Goal: Find specific page/section: Find specific page/section

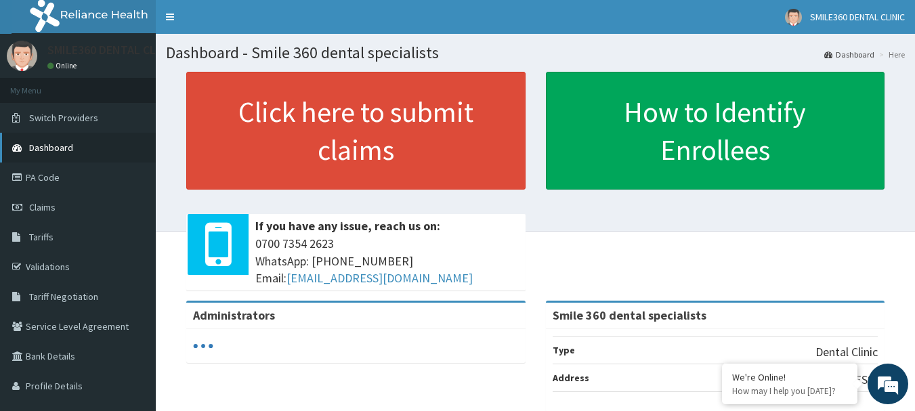
click at [42, 155] on link "Dashboard" at bounding box center [78, 148] width 156 height 30
click at [46, 261] on link "Validations" at bounding box center [78, 267] width 156 height 30
